Goal: Task Accomplishment & Management: Complete application form

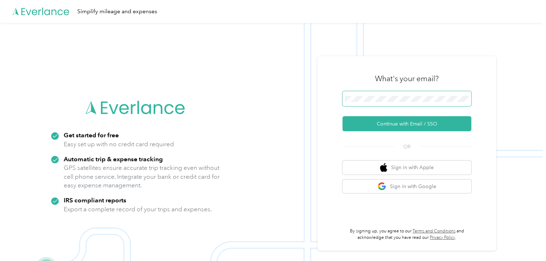
click at [396, 103] on span at bounding box center [406, 98] width 129 height 15
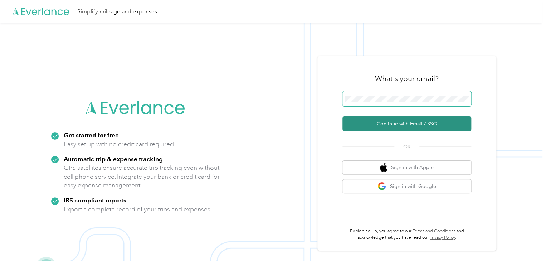
click at [342, 116] on button "Continue with Email / SSO" at bounding box center [406, 123] width 129 height 15
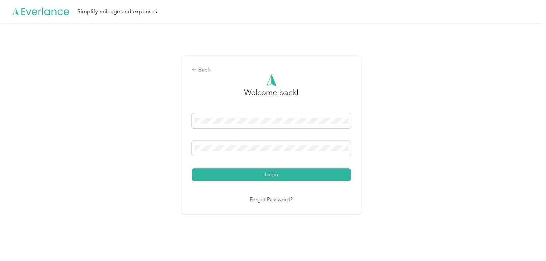
click at [192, 168] on button "Login" at bounding box center [271, 174] width 159 height 13
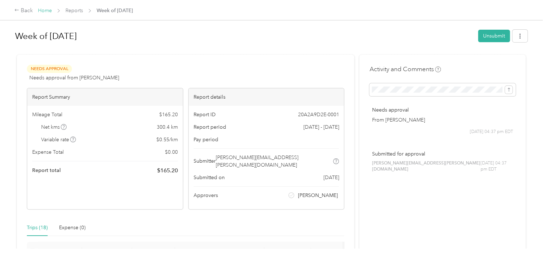
click at [49, 10] on link "Home" at bounding box center [45, 11] width 14 height 6
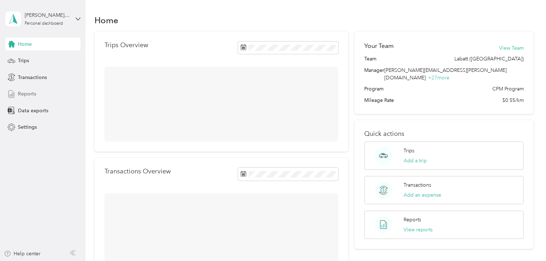
click at [34, 97] on span "Reports" at bounding box center [27, 94] width 18 height 8
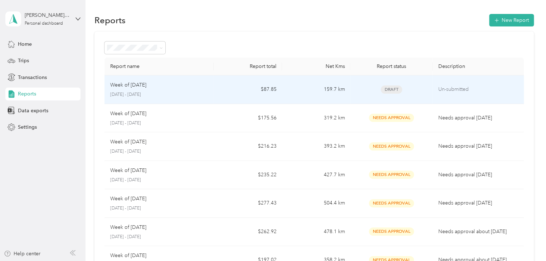
click at [455, 85] on p "Un-submitted" at bounding box center [478, 89] width 80 height 8
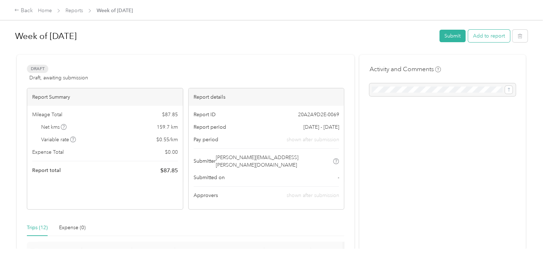
click at [495, 36] on button "Add to report" at bounding box center [489, 36] width 42 height 13
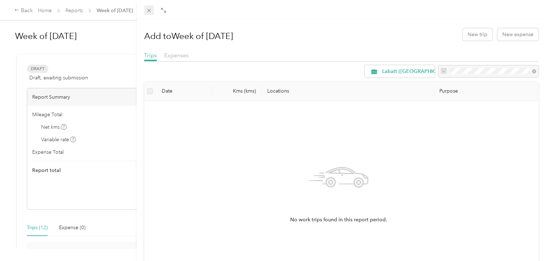
click at [148, 11] on icon at bounding box center [149, 11] width 4 height 4
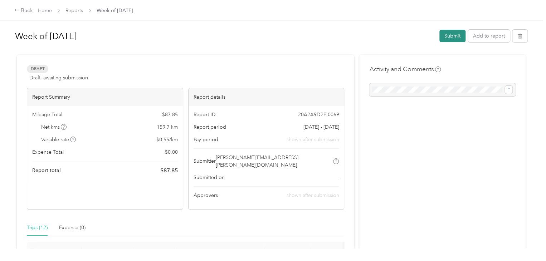
click at [453, 39] on button "Submit" at bounding box center [452, 36] width 26 height 13
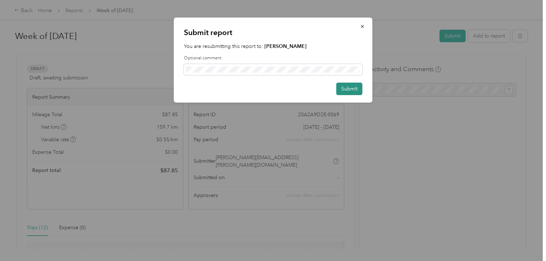
click at [346, 92] on button "Submit" at bounding box center [349, 89] width 26 height 13
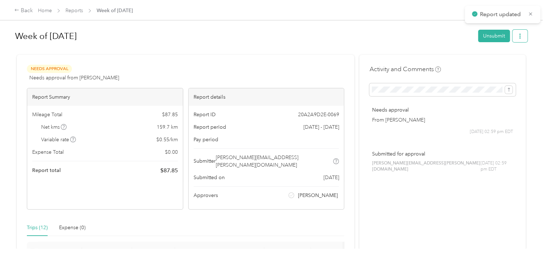
click at [512, 42] on button "button" at bounding box center [519, 36] width 15 height 13
click at [489, 61] on span "Download" at bounding box center [498, 62] width 24 height 8
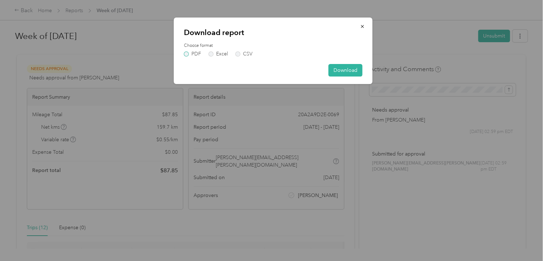
click at [193, 52] on label "PDF" at bounding box center [192, 53] width 17 height 5
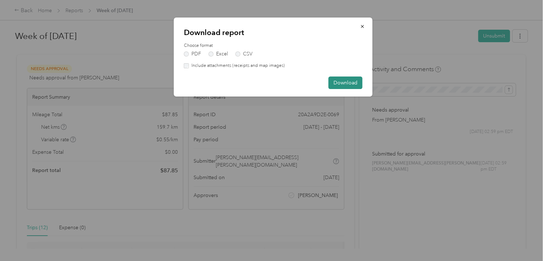
click at [354, 82] on button "Download" at bounding box center [345, 83] width 34 height 13
